Goal: Communication & Community: Ask a question

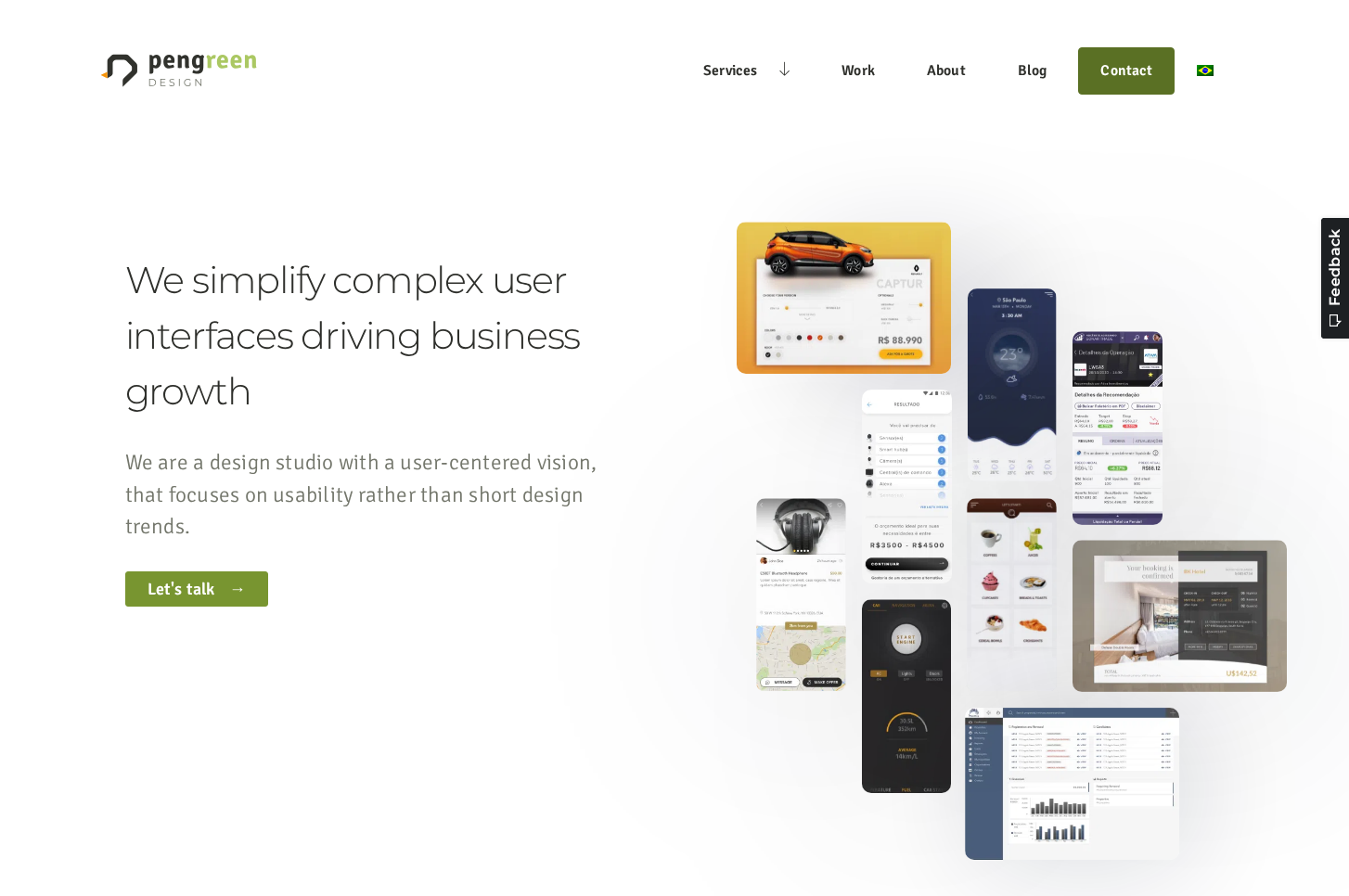
click at [1137, 66] on link "Contact" at bounding box center [1126, 71] width 74 height 23
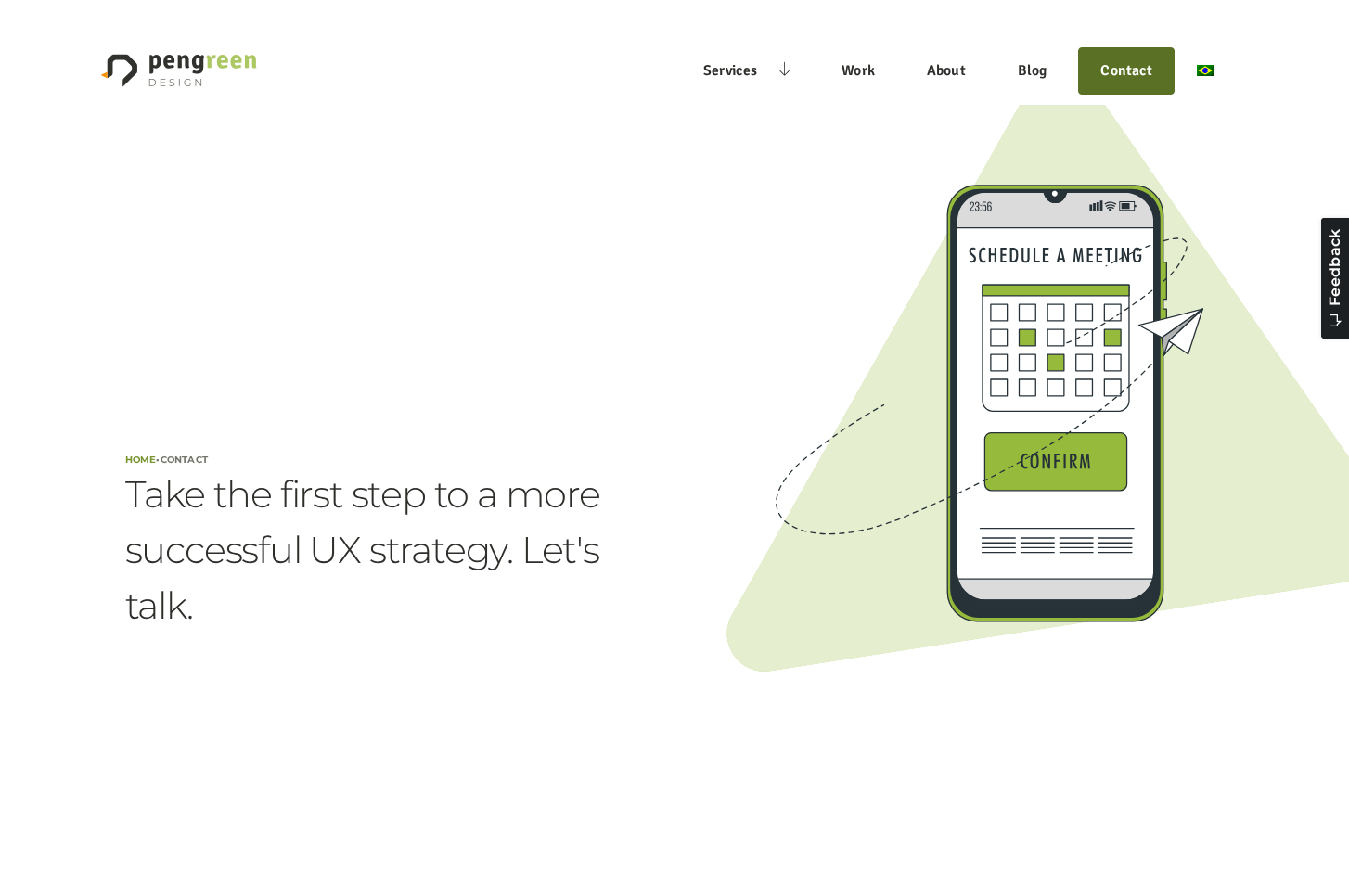
click at [1128, 72] on link "Contact" at bounding box center [1126, 71] width 74 height 23
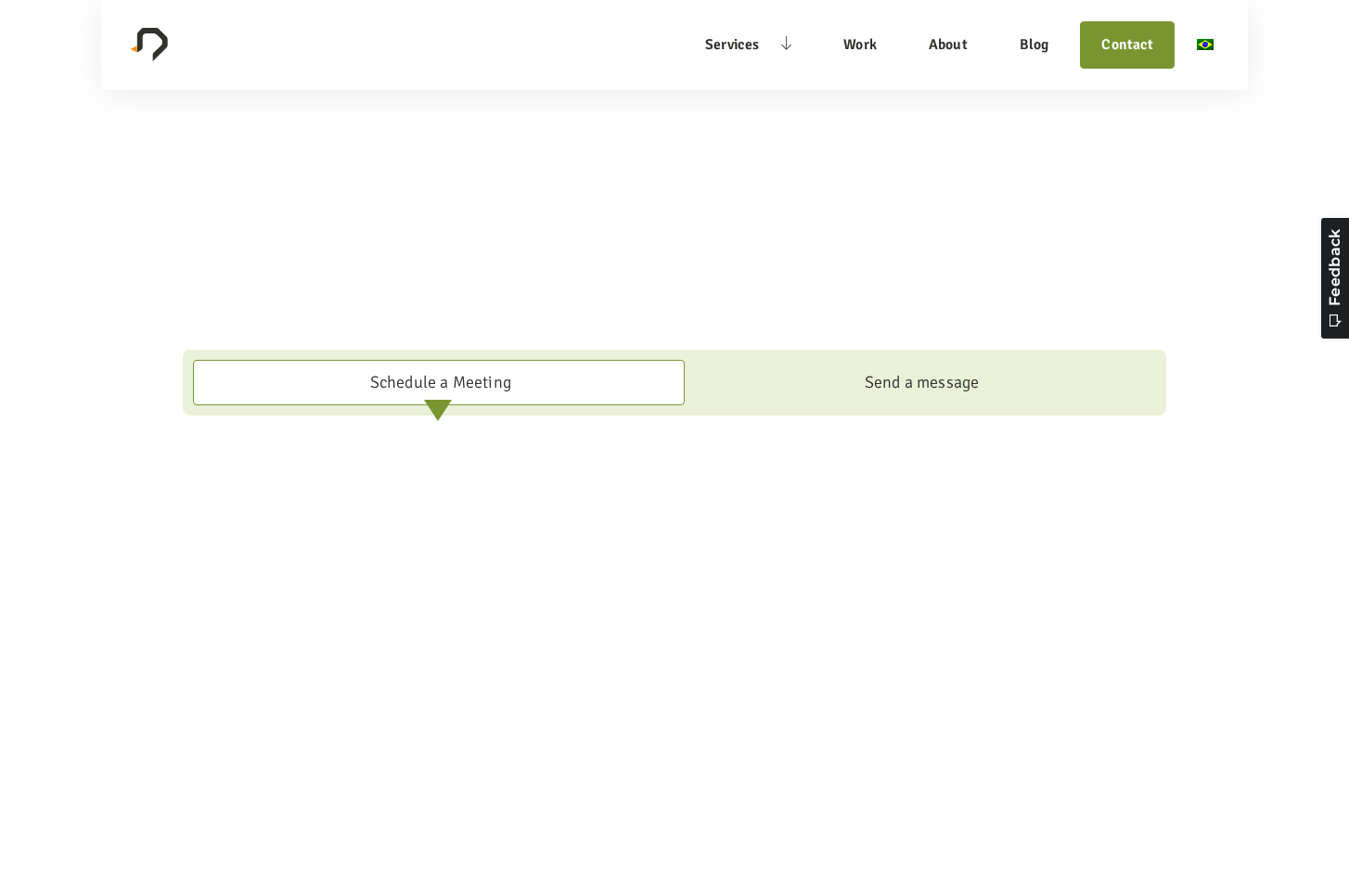
scroll to position [1421, 0]
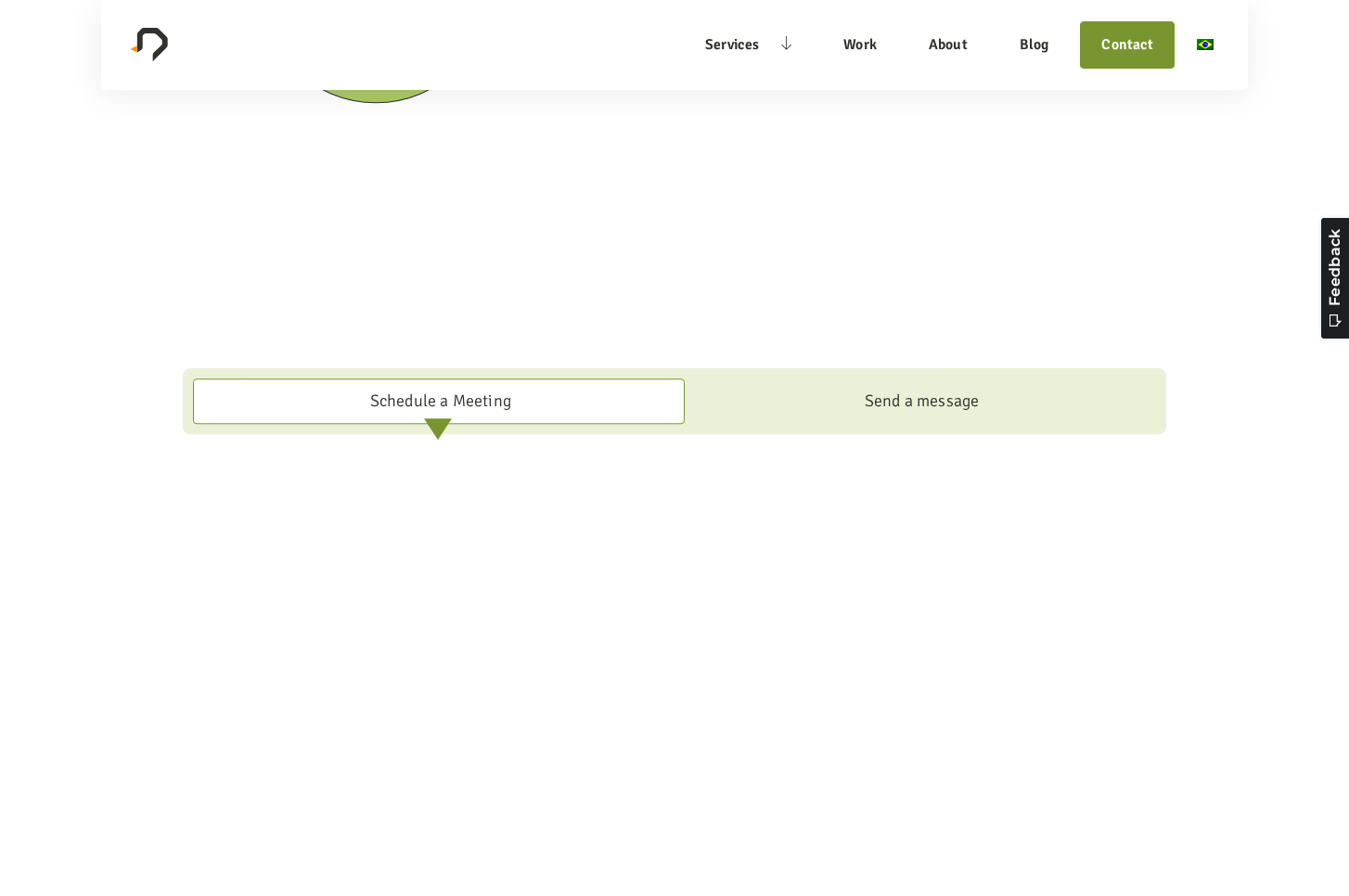
click at [961, 398] on div "Send a message" at bounding box center [922, 401] width 115 height 25
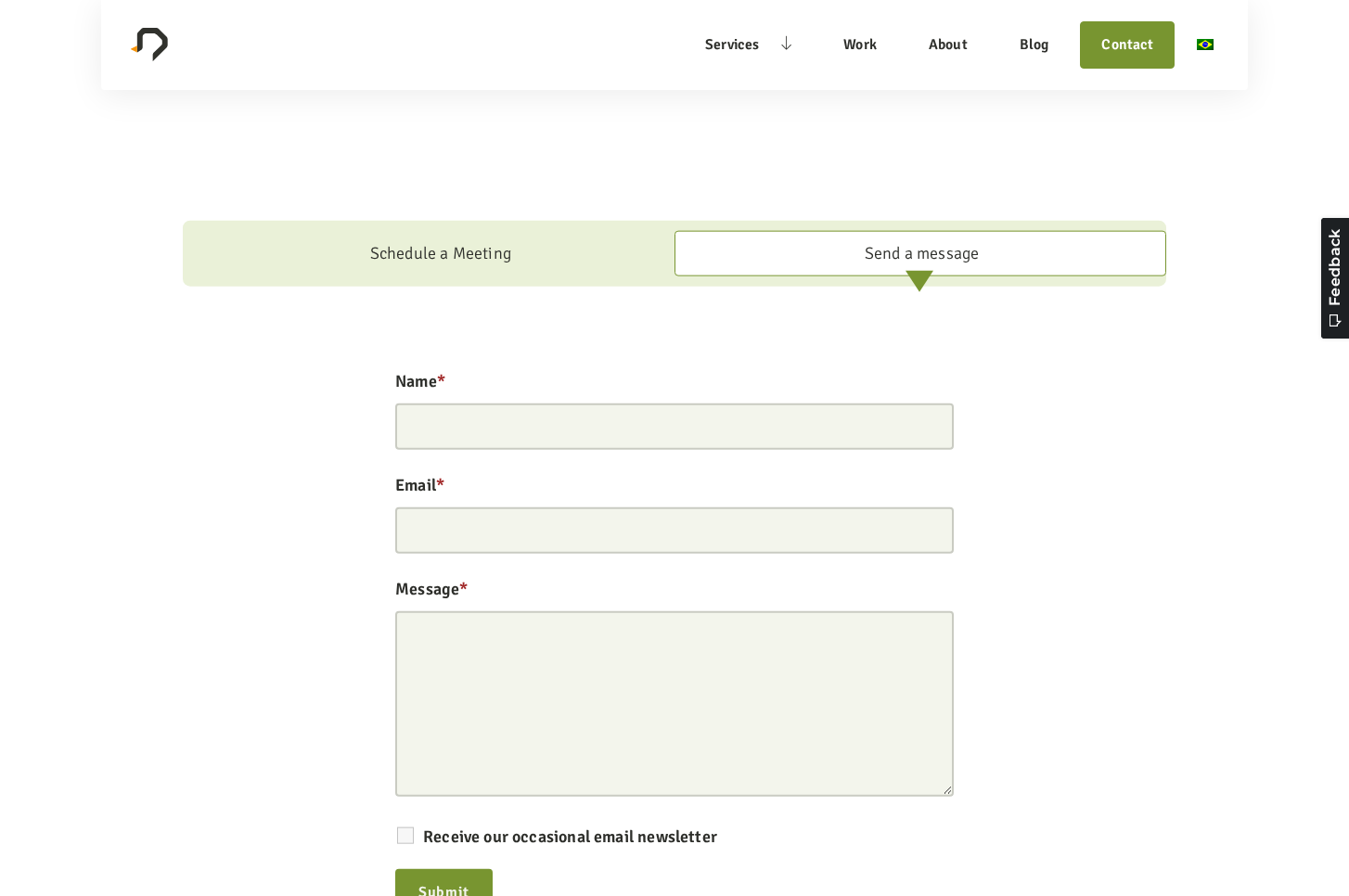
scroll to position [1736, 0]
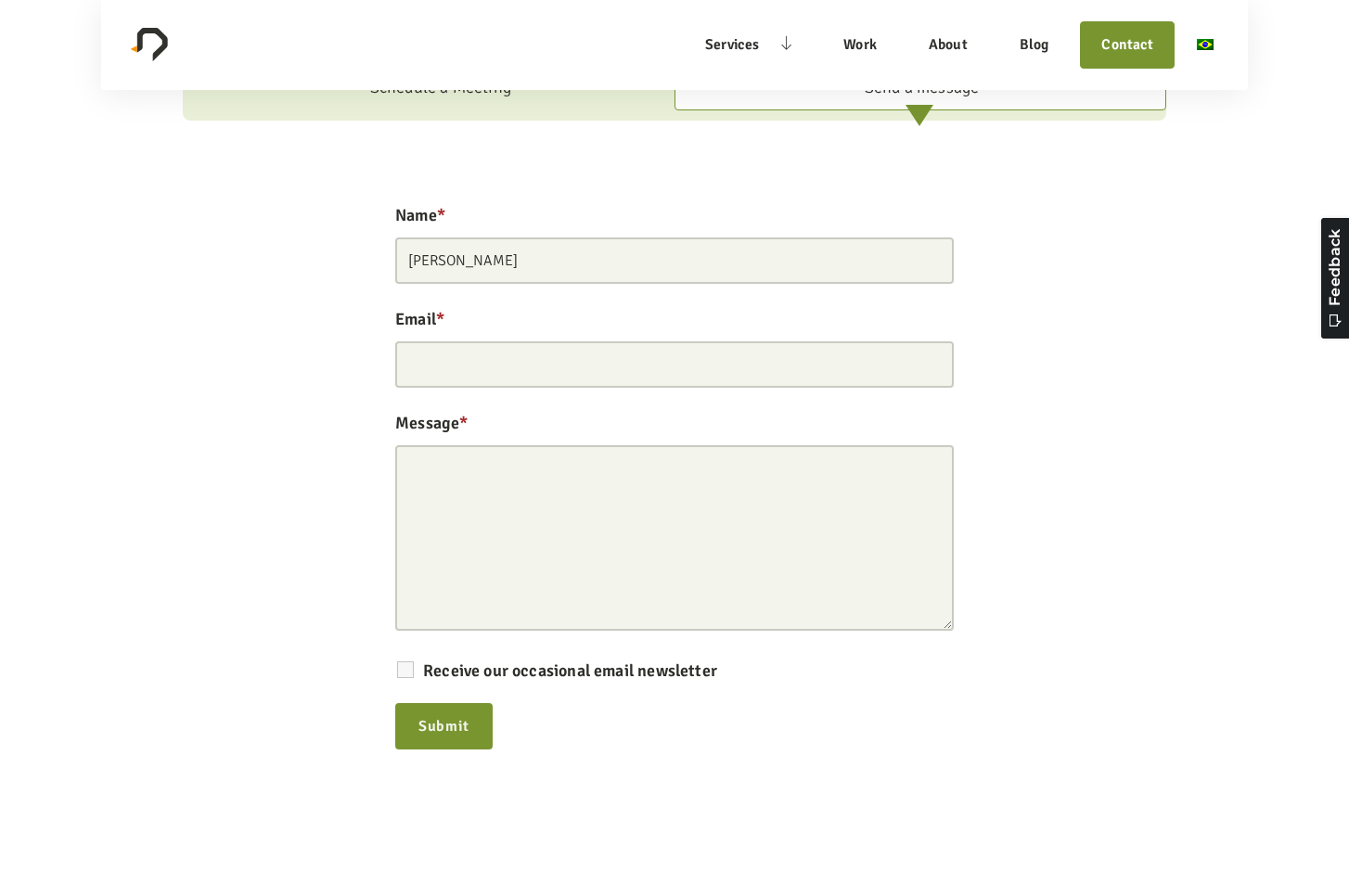
type input "[PERSON_NAME]"
type input "[PERSON_NAME][EMAIL_ADDRESS][DOMAIN_NAME]"
paste textarea "Hello: We are looking for a dedicated designer to help with our app UI/UX. An i…"
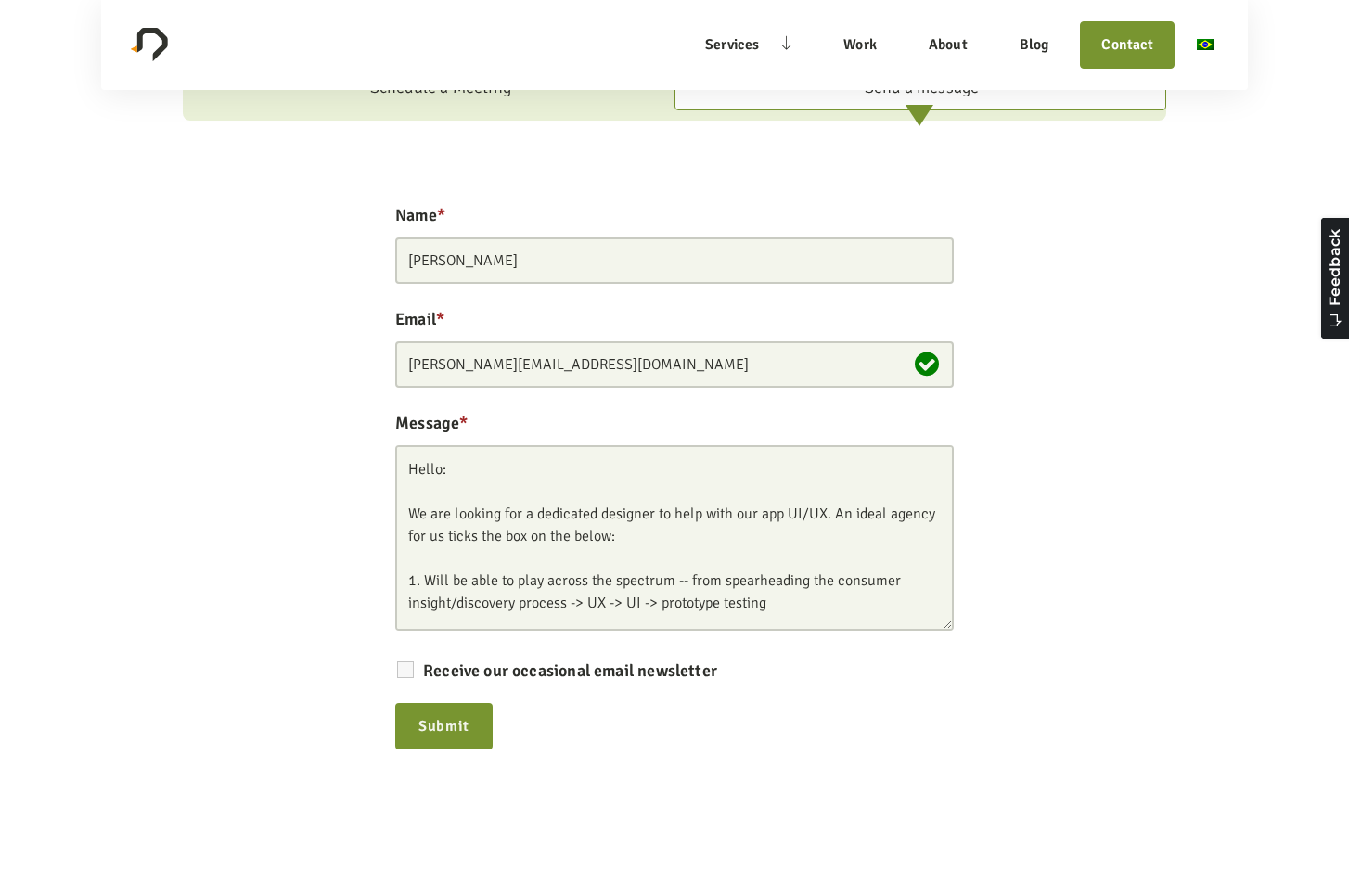
scroll to position [196, 0]
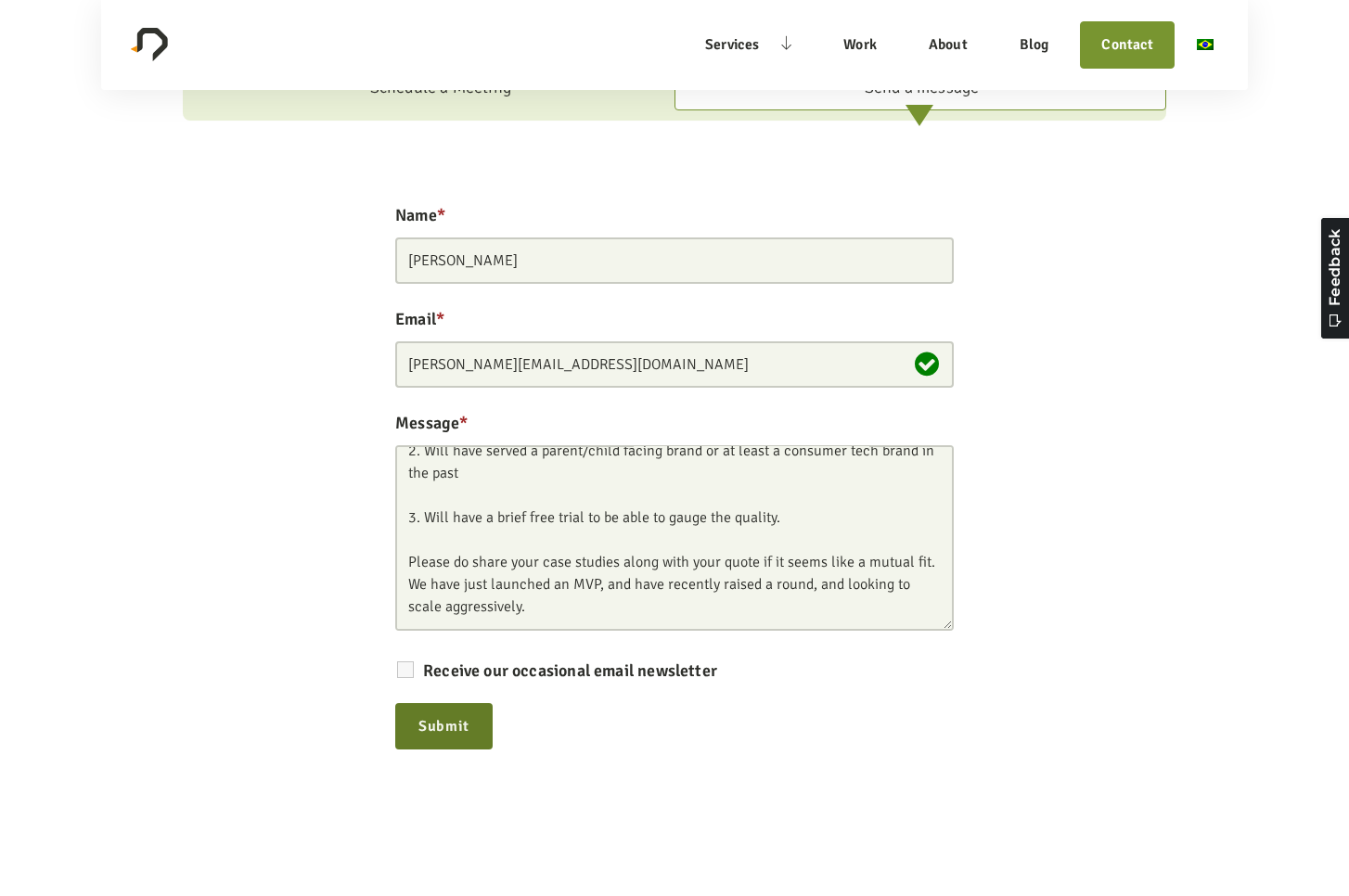
type textarea "Hello: We are looking for a dedicated designer to help with our app UI/UX. An i…"
click at [439, 731] on input "Submit" at bounding box center [444, 726] width 98 height 46
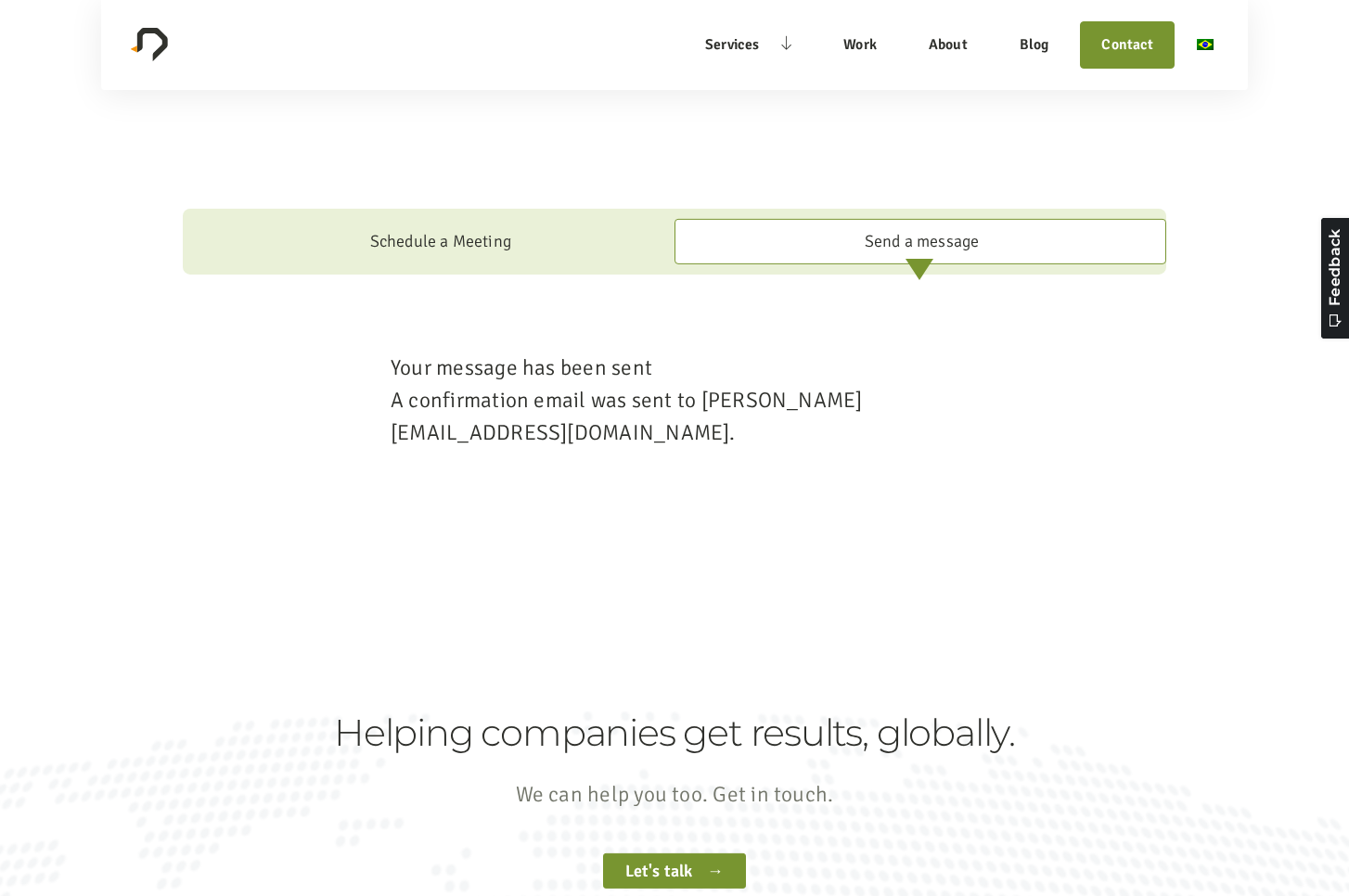
scroll to position [1460, 0]
